Goal: Book appointment/travel/reservation

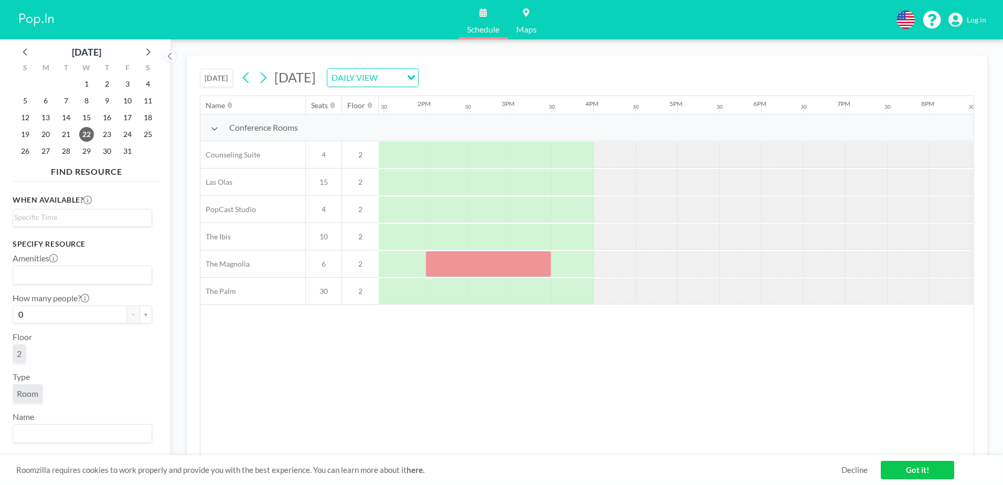
scroll to position [0, 1133]
click at [433, 268] on div at bounding box center [484, 264] width 126 height 26
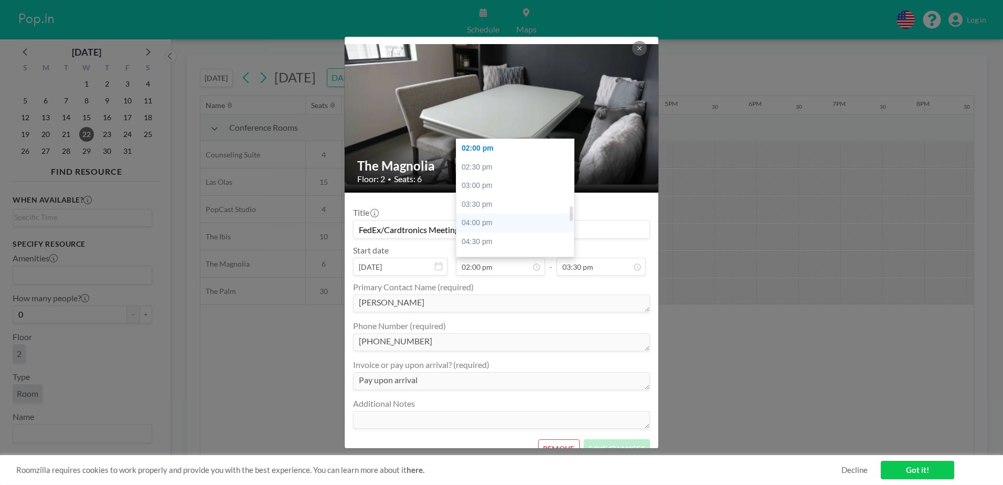
scroll to position [470, 0]
click at [479, 165] on div "01:00 pm" at bounding box center [517, 163] width 123 height 19
type input "01:00 pm"
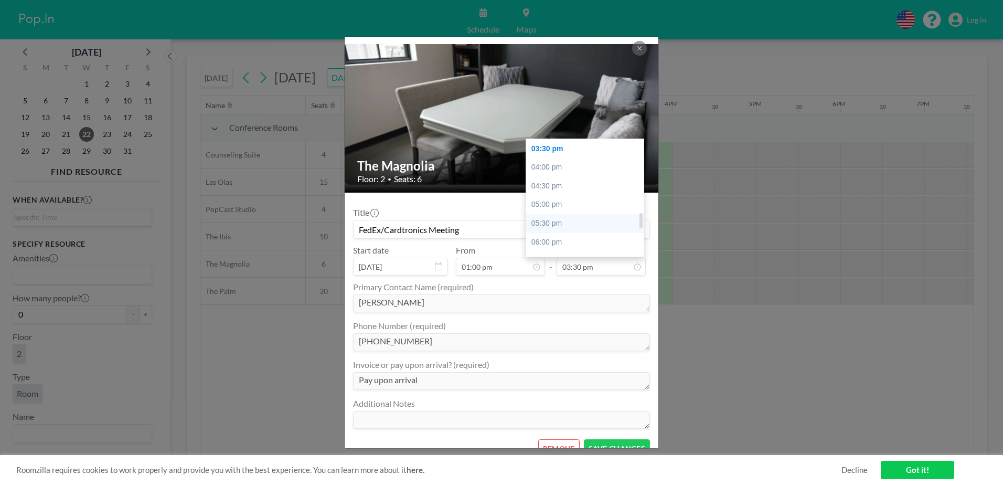
scroll to position [526, 0]
click at [541, 162] on div "02:30 pm" at bounding box center [587, 164] width 123 height 19
type input "02:30 pm"
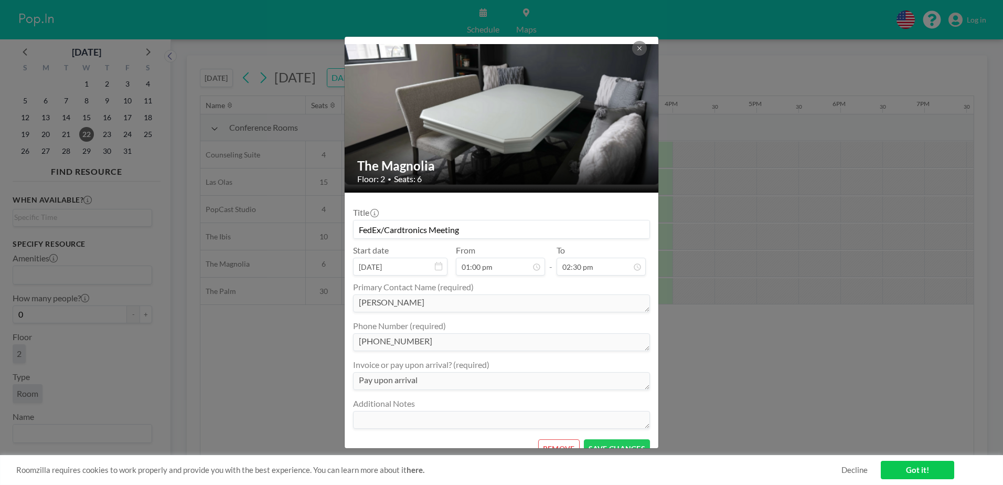
scroll to position [18, 0]
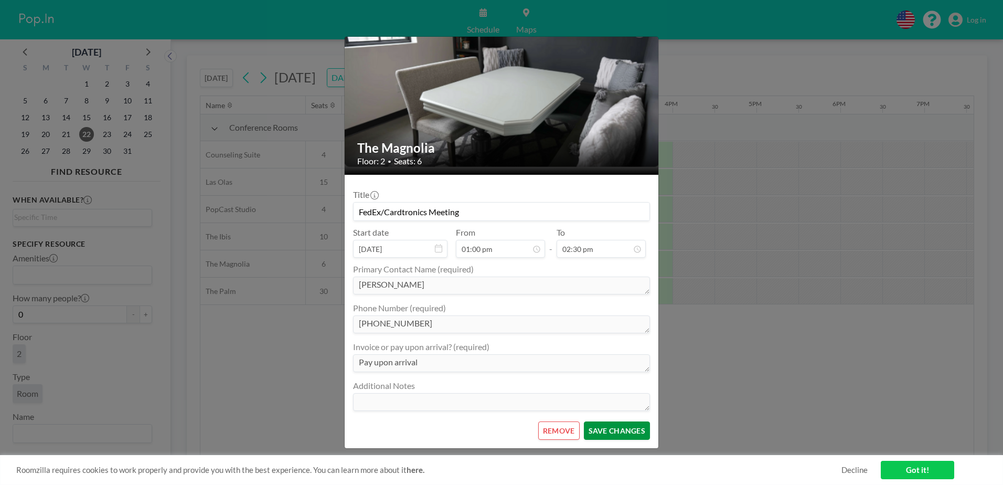
click at [600, 430] on button "SAVE CHANGES" at bounding box center [617, 430] width 66 height 18
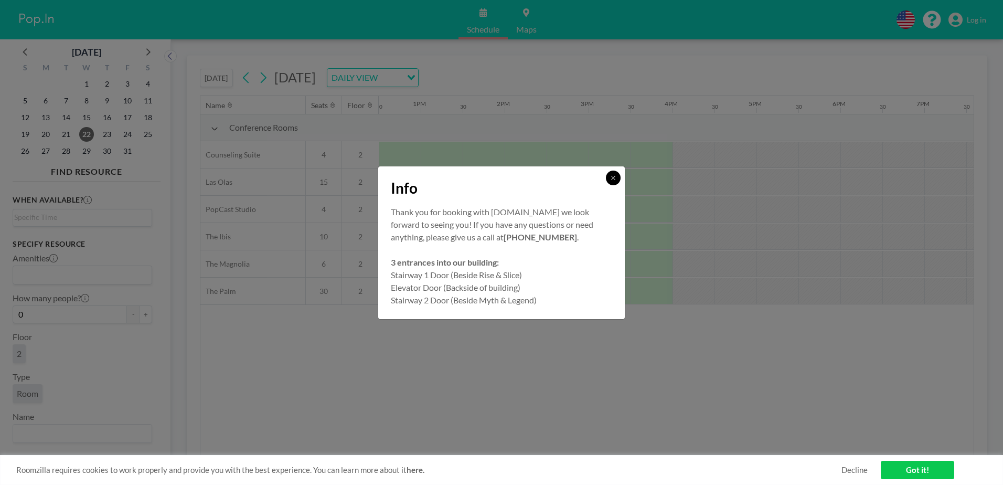
click at [616, 179] on icon at bounding box center [613, 178] width 6 height 6
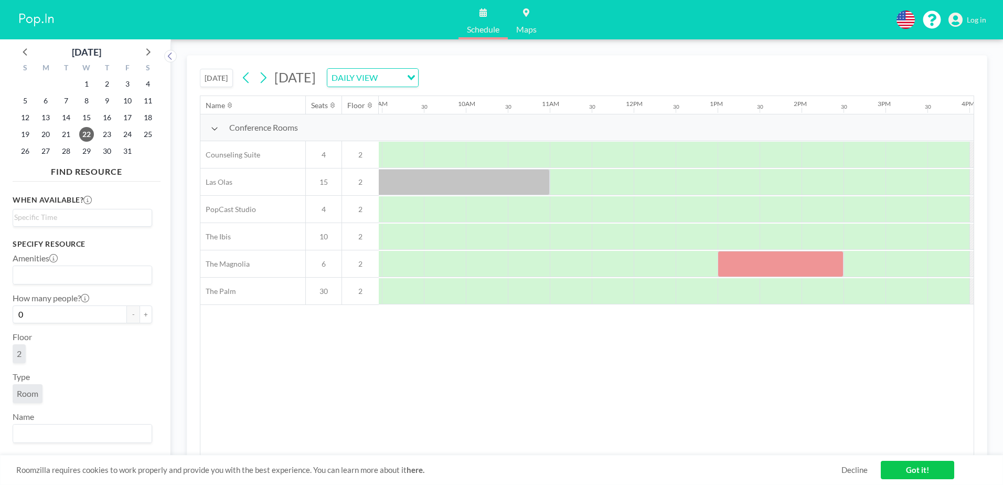
scroll to position [0, 840]
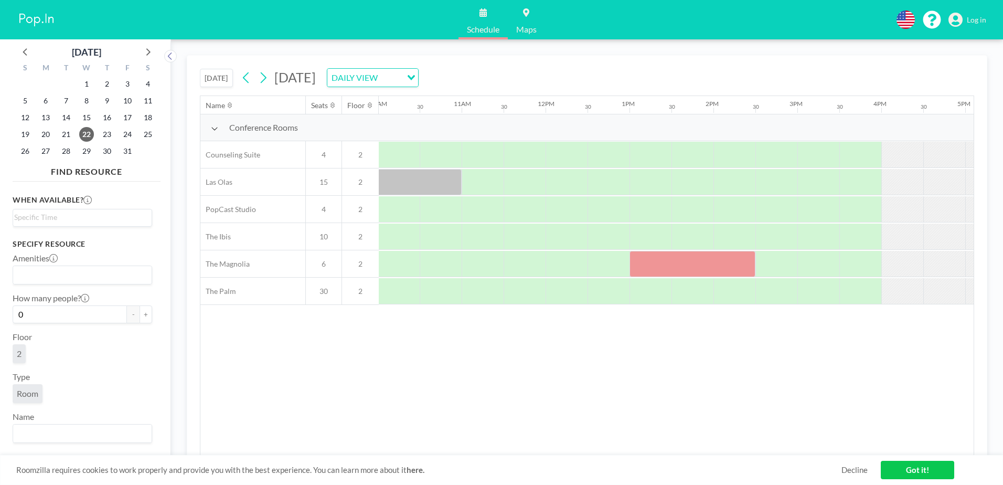
click at [511, 351] on div "Name Seats Floor 12AM 30 1AM 30 2AM 30 3AM 30 4AM 30 5AM 30 6AM 30 7AM 30 8AM 3…" at bounding box center [586, 275] width 773 height 359
